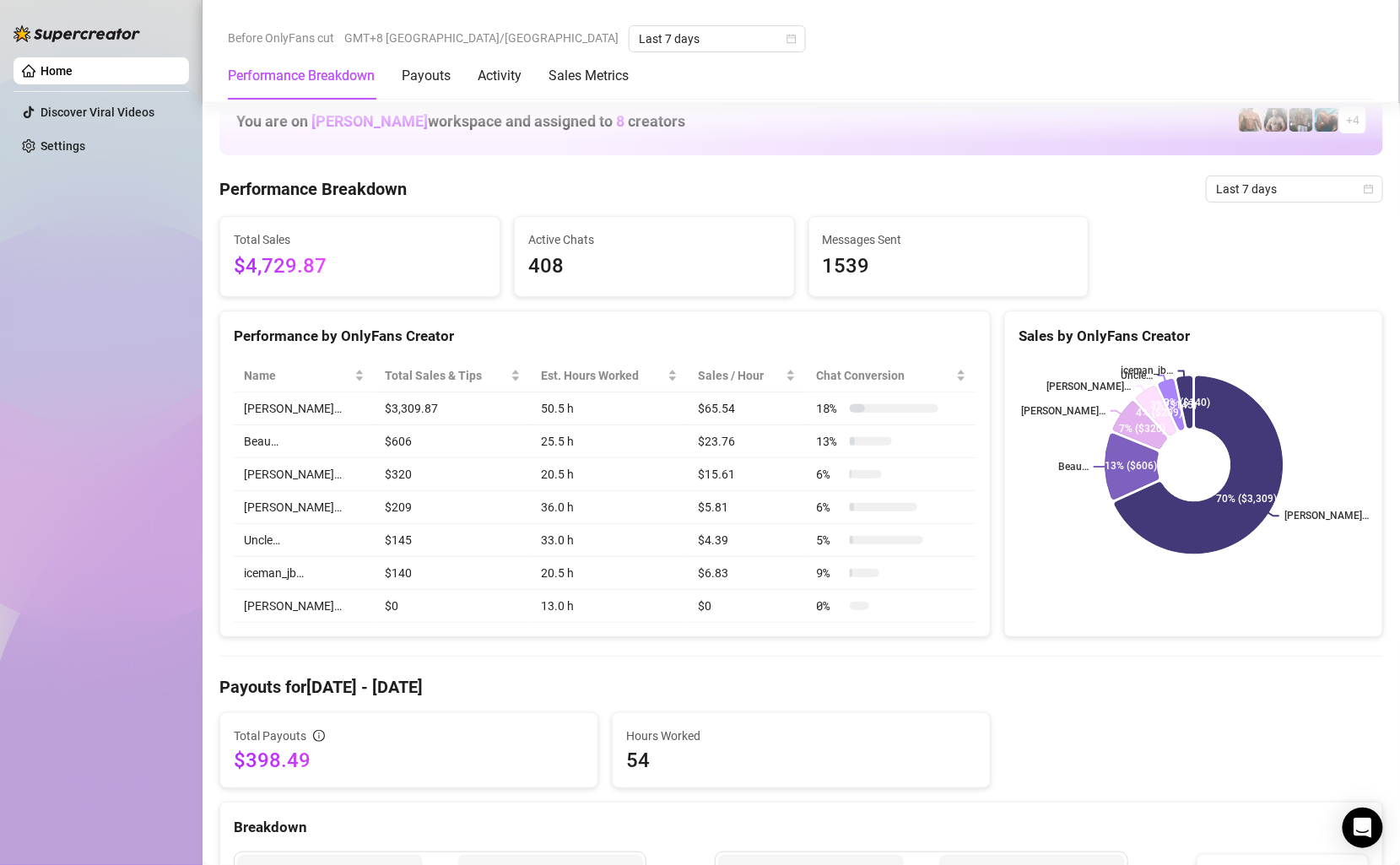
scroll to position [736, 0]
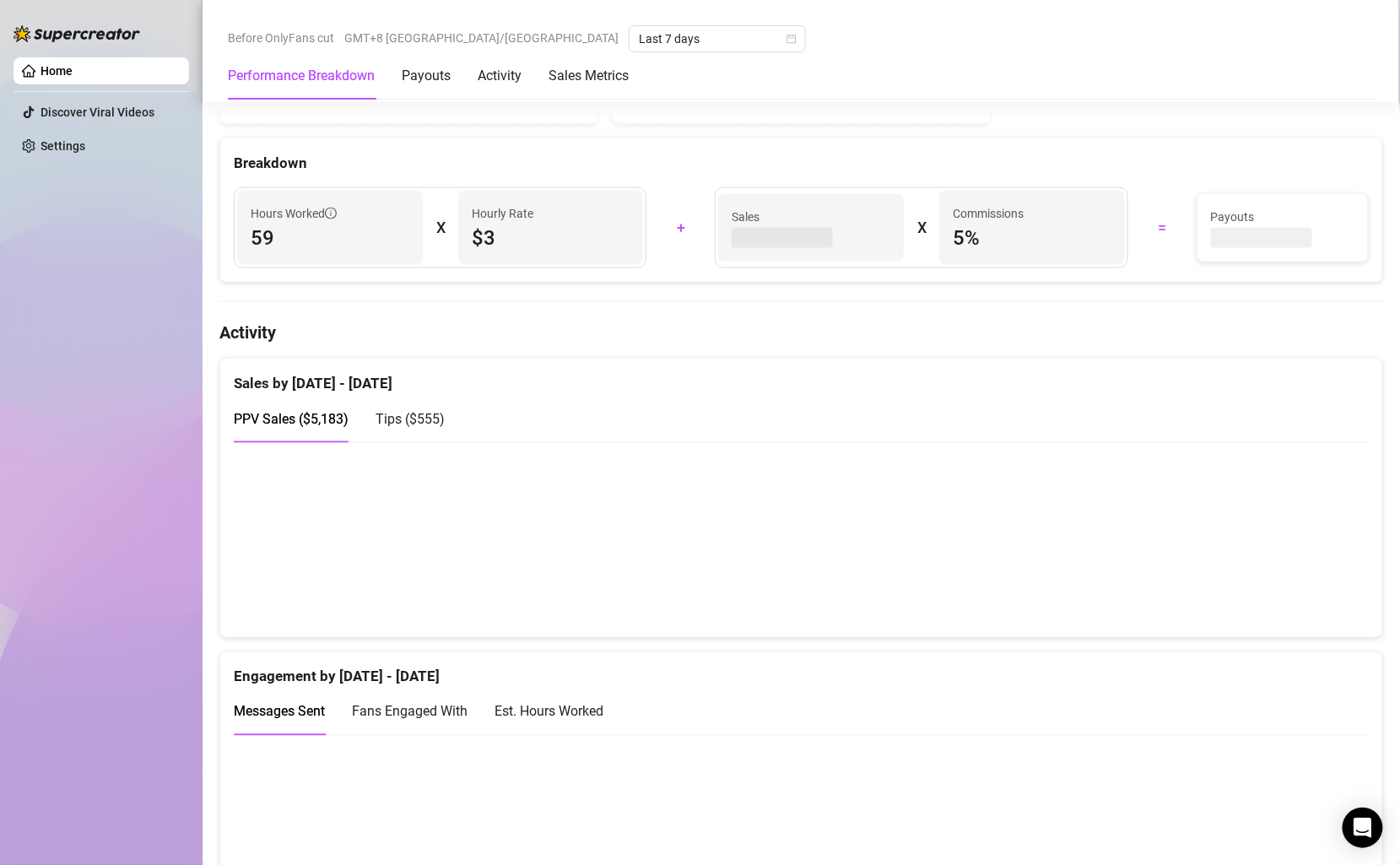
scroll to position [671, 0]
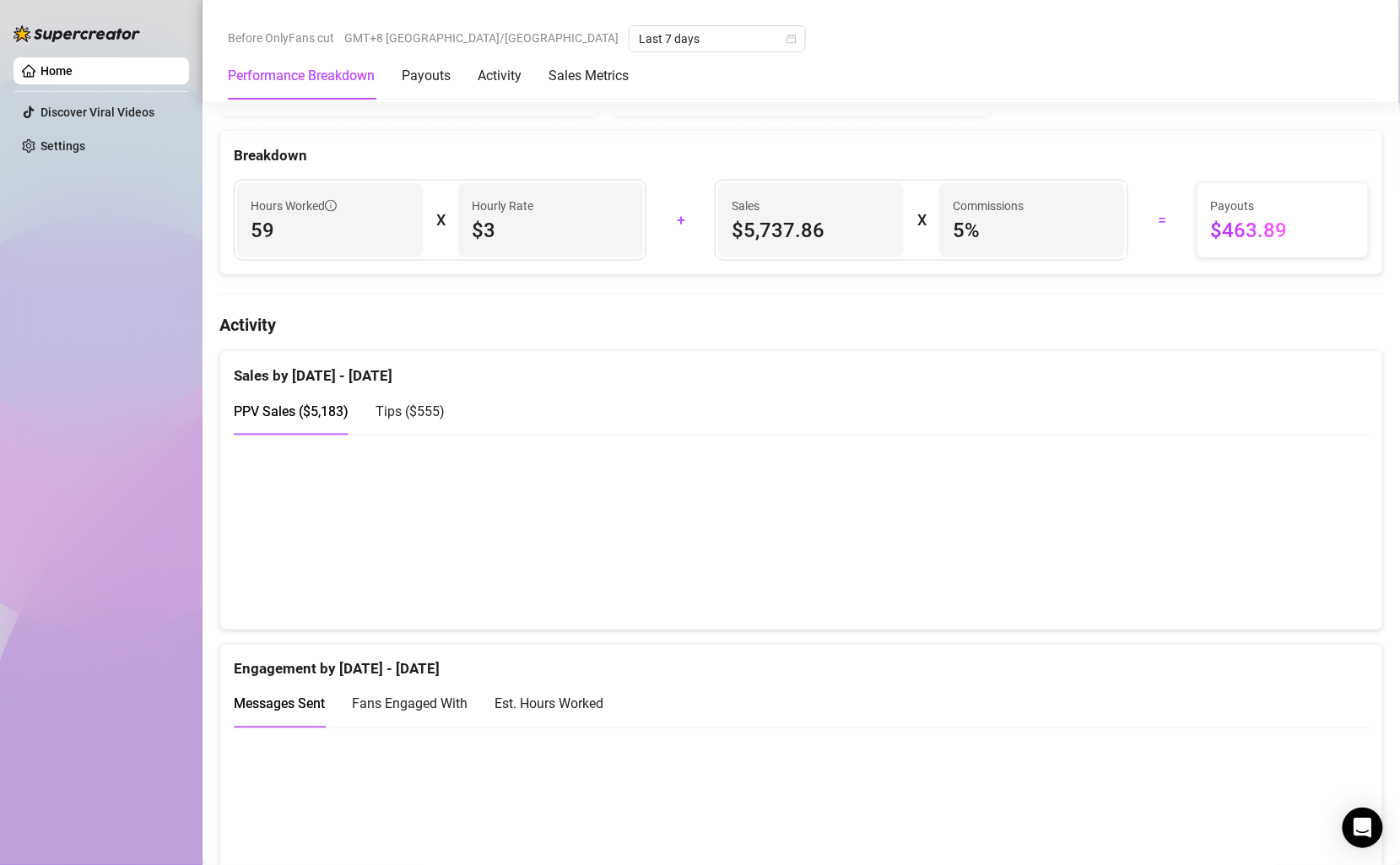
click at [387, 387] on div "Tips ( $555 )" at bounding box center [410, 411] width 69 height 48
click at [273, 387] on div "PPV Sales ( $5,183 )" at bounding box center [292, 411] width 115 height 48
